Goal: Navigation & Orientation: Find specific page/section

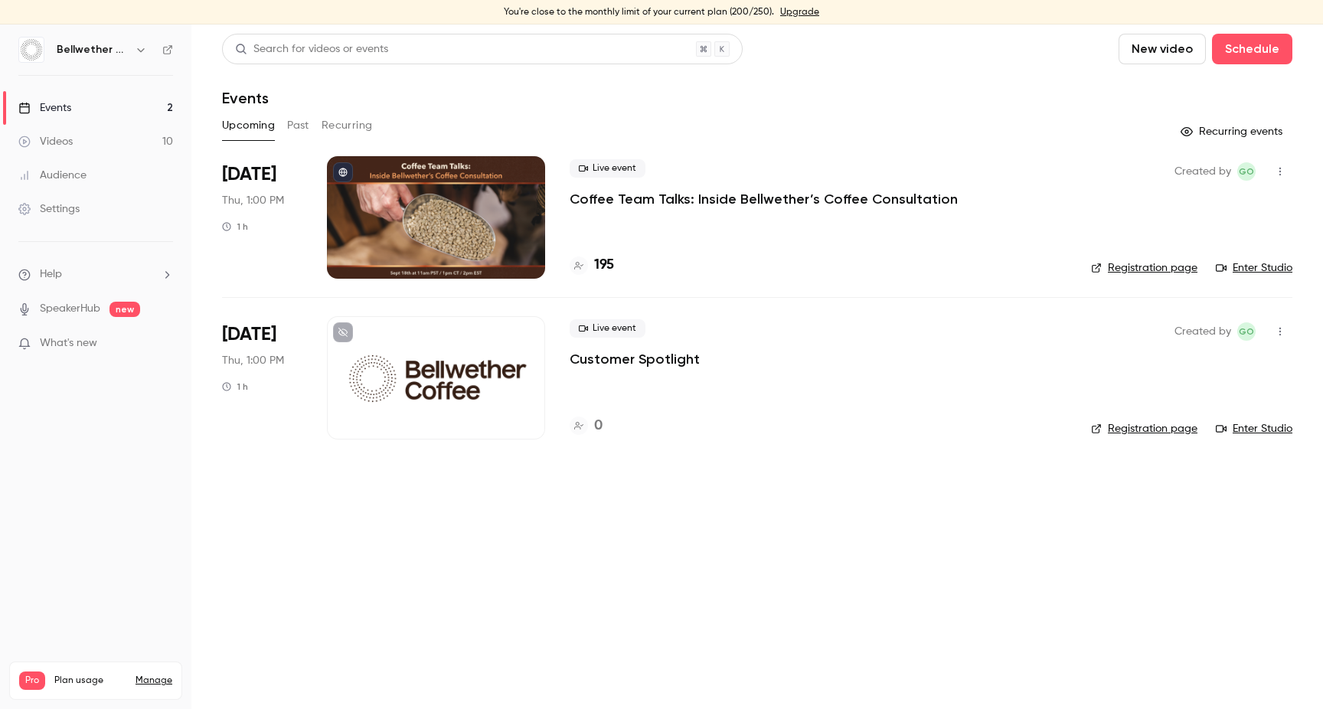
click at [90, 132] on link "Videos 10" at bounding box center [95, 142] width 191 height 34
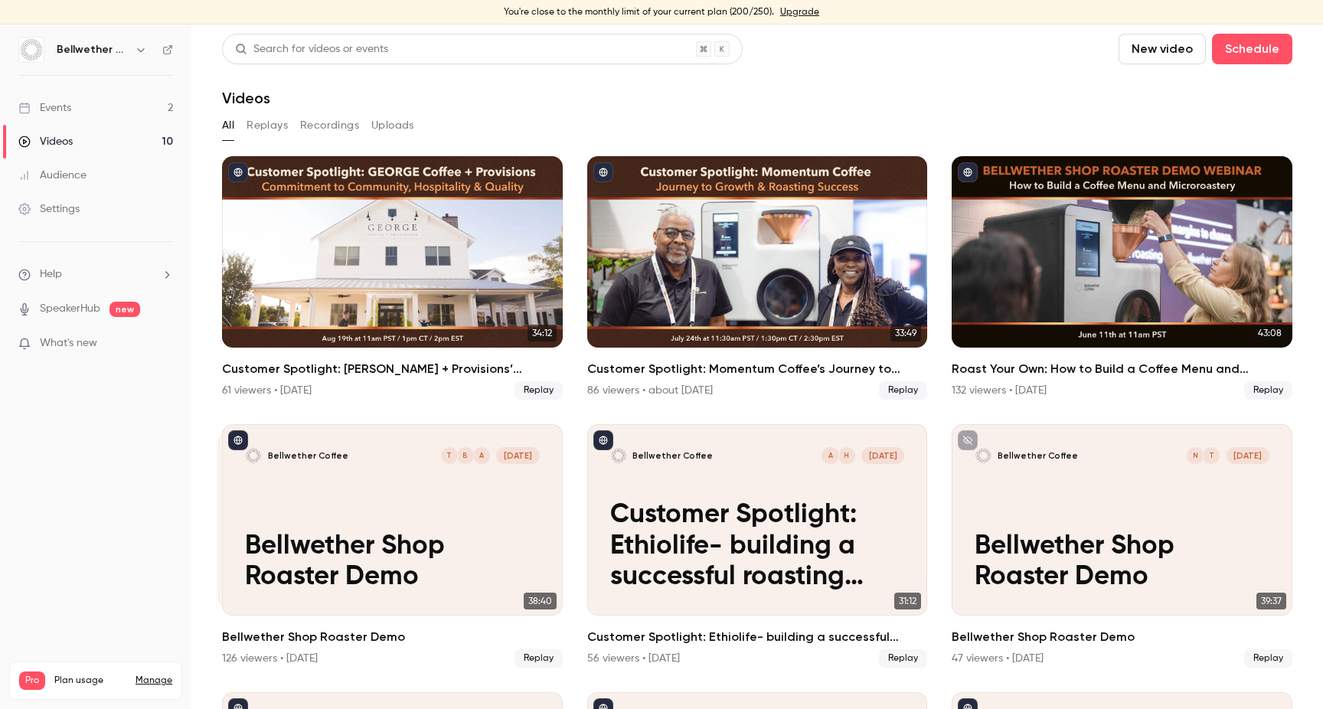
click at [70, 101] on div "Events" at bounding box center [44, 107] width 53 height 15
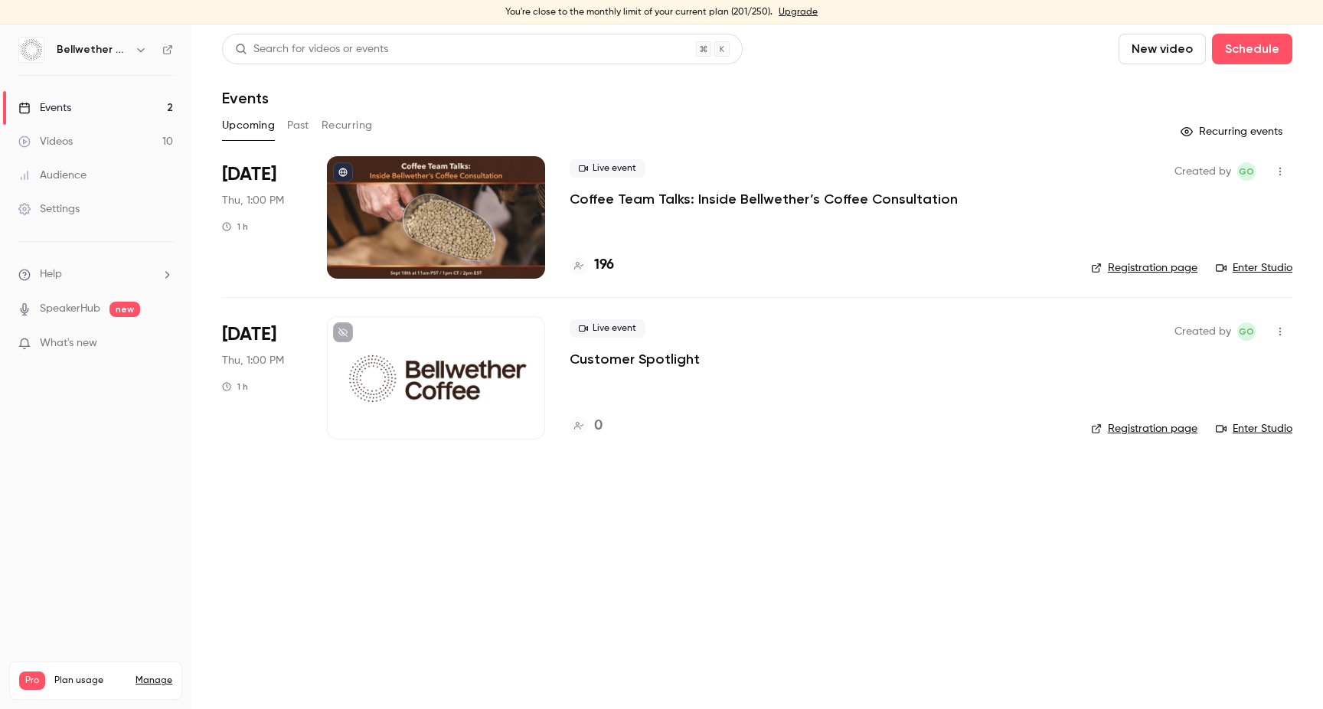
click at [786, 11] on link "Upgrade" at bounding box center [798, 12] width 39 height 12
